Goal: Information Seeking & Learning: Learn about a topic

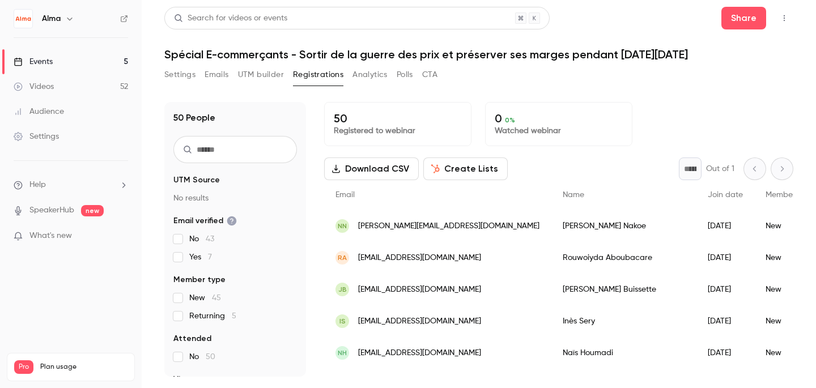
click at [113, 139] on link "Settings" at bounding box center [71, 136] width 142 height 25
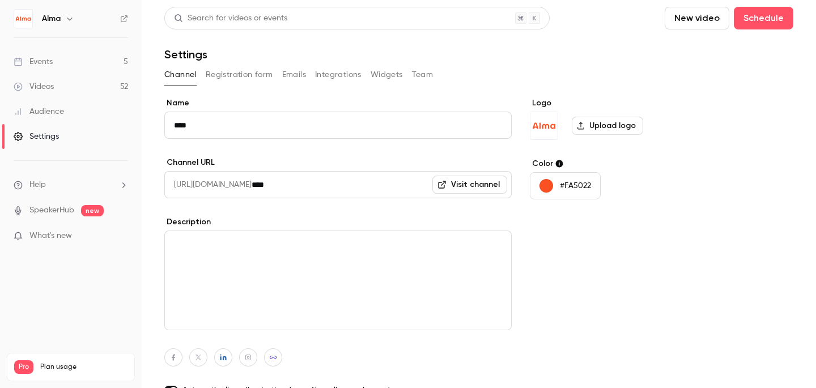
scroll to position [92, 0]
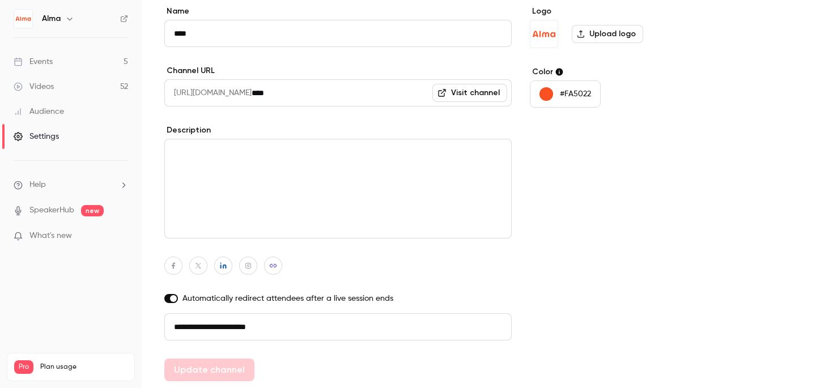
click at [59, 63] on link "Events 5" at bounding box center [71, 61] width 142 height 25
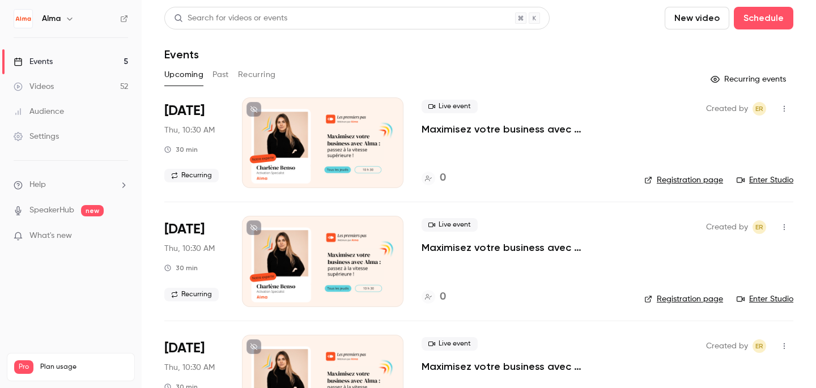
click at [254, 76] on button "Recurring" at bounding box center [257, 75] width 38 height 18
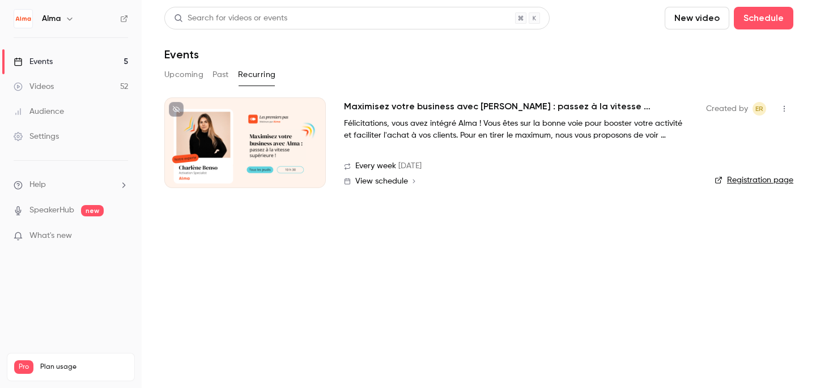
click at [194, 74] on button "Upcoming" at bounding box center [183, 75] width 39 height 18
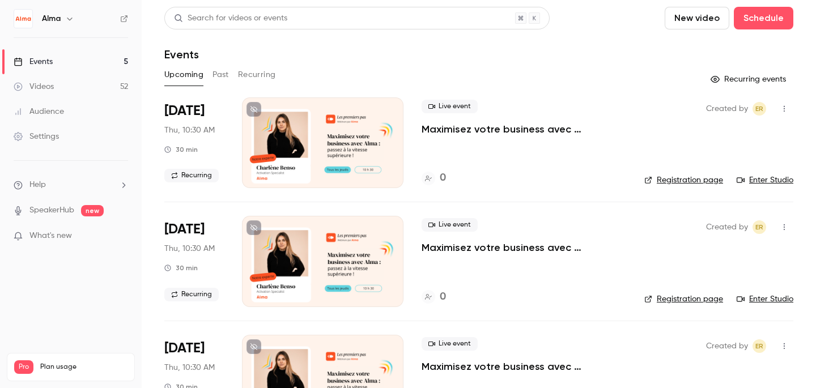
click at [252, 66] on button "Recurring" at bounding box center [257, 75] width 38 height 18
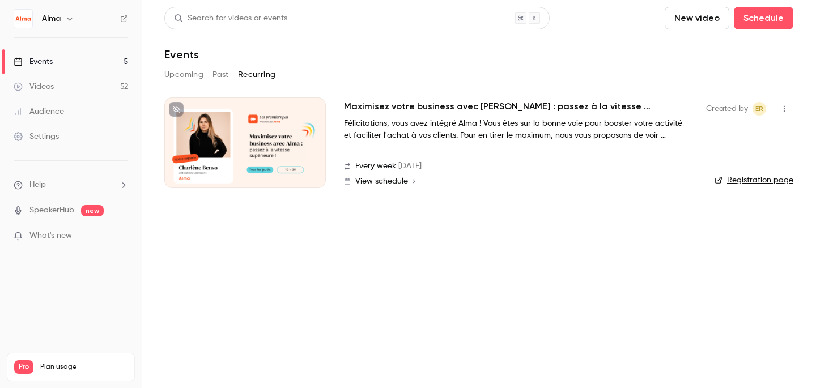
click at [180, 77] on button "Upcoming" at bounding box center [183, 75] width 39 height 18
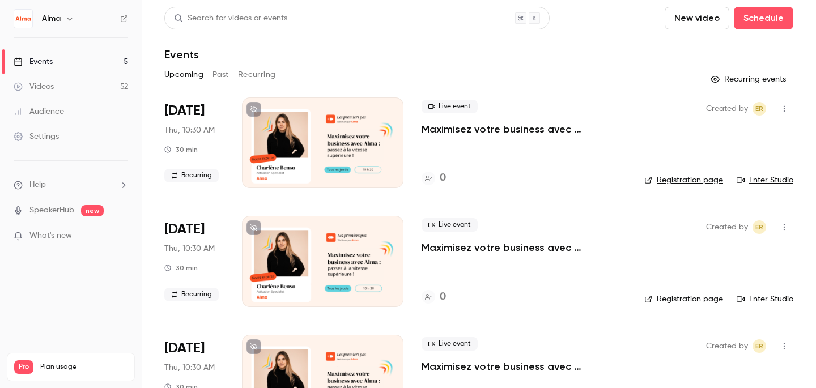
click at [211, 77] on div "Upcoming Past Recurring" at bounding box center [478, 75] width 629 height 18
click at [222, 79] on button "Past" at bounding box center [221, 75] width 16 height 18
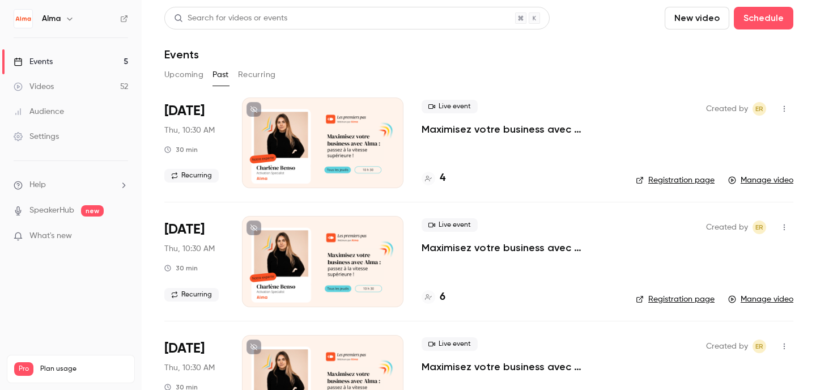
click at [193, 77] on button "Upcoming" at bounding box center [183, 75] width 39 height 18
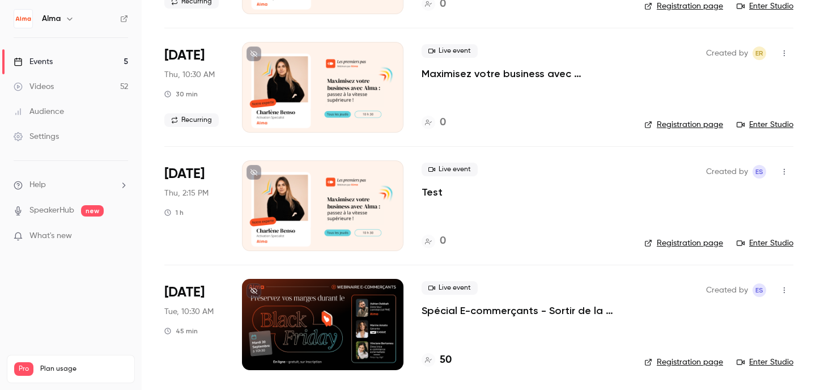
click at [221, 318] on div "[DATE] Tue, 10:30 AM 45 min" at bounding box center [194, 324] width 60 height 91
click at [441, 360] on h4 "50" at bounding box center [446, 360] width 12 height 15
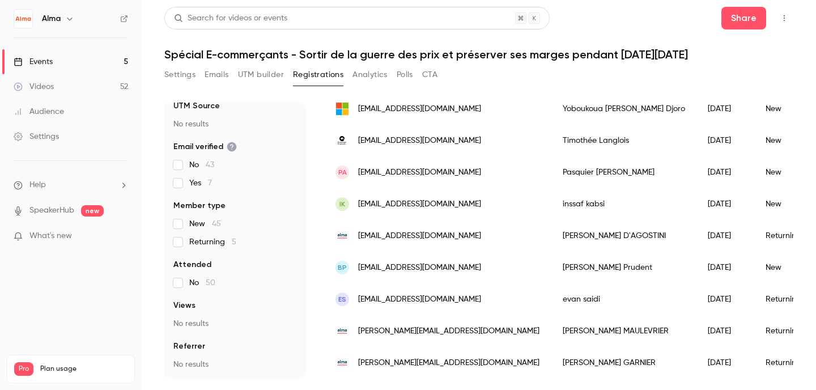
scroll to position [811, 0]
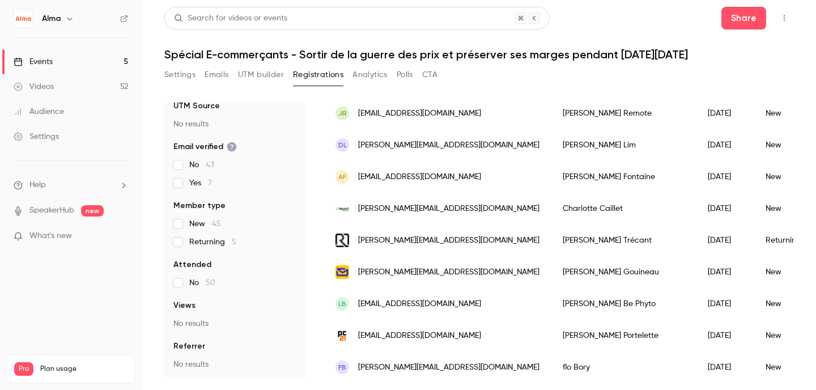
click at [345, 244] on img "People list" at bounding box center [343, 241] width 14 height 14
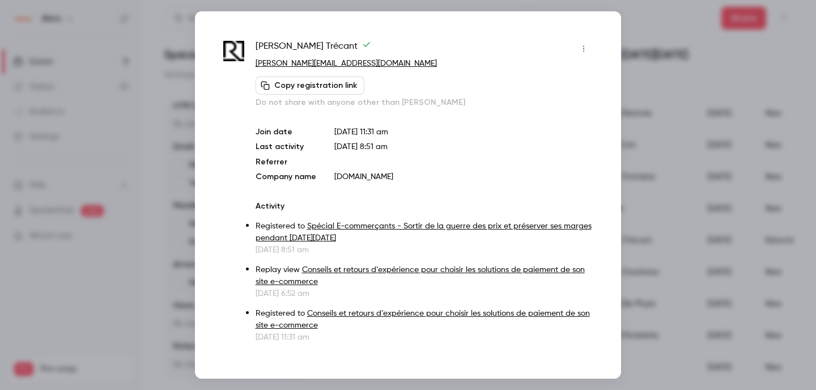
click at [359, 175] on p "[DOMAIN_NAME]" at bounding box center [463, 176] width 258 height 11
